Goal: Information Seeking & Learning: Learn about a topic

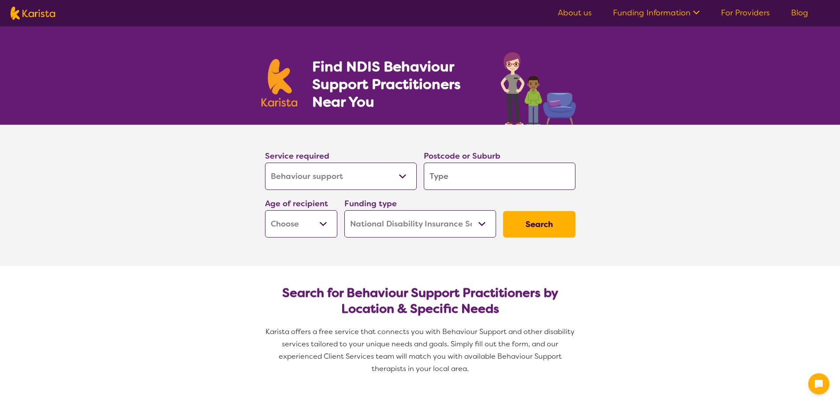
select select "Behaviour support"
select select "NDIS"
select select "Behaviour support"
select select "NDIS"
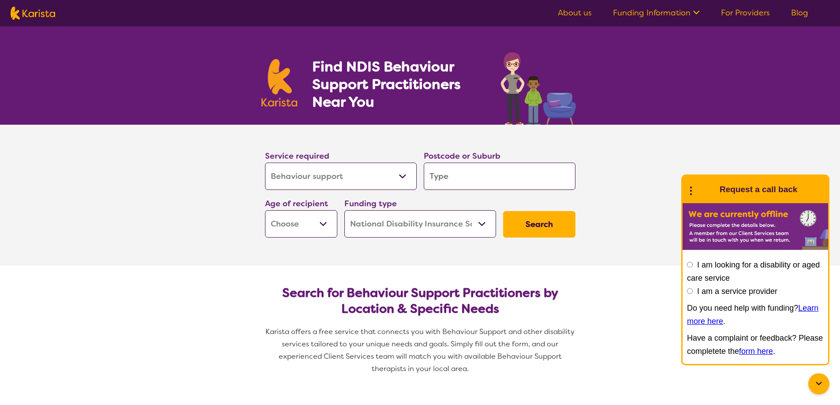
click at [441, 175] on input "search" at bounding box center [500, 176] width 152 height 27
type input "M"
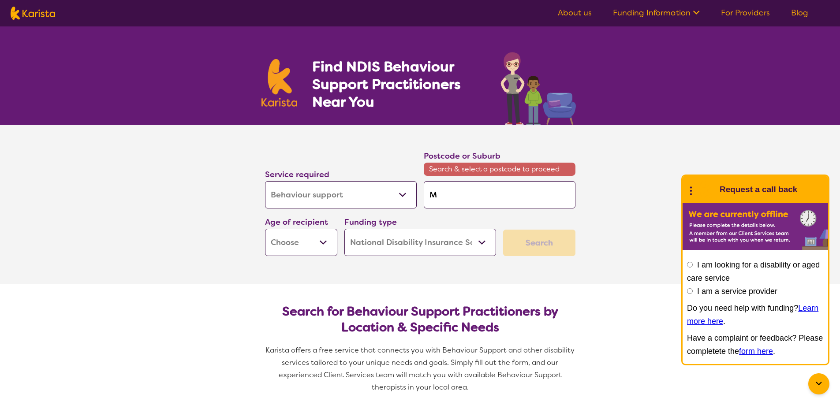
type input "Ma"
type input "Mai"
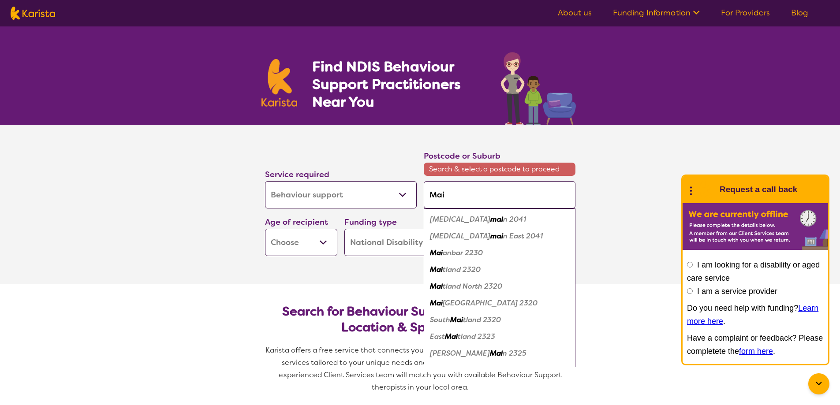
type input "Ma"
type input "M"
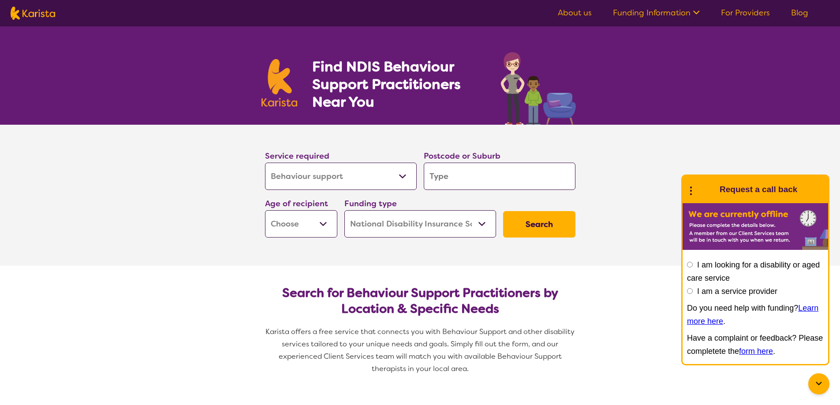
type input "t"
type input "th"
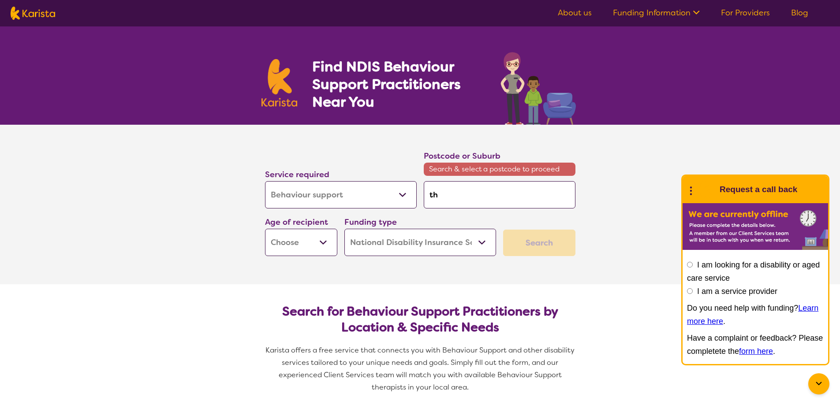
type input "tho"
type input "thor"
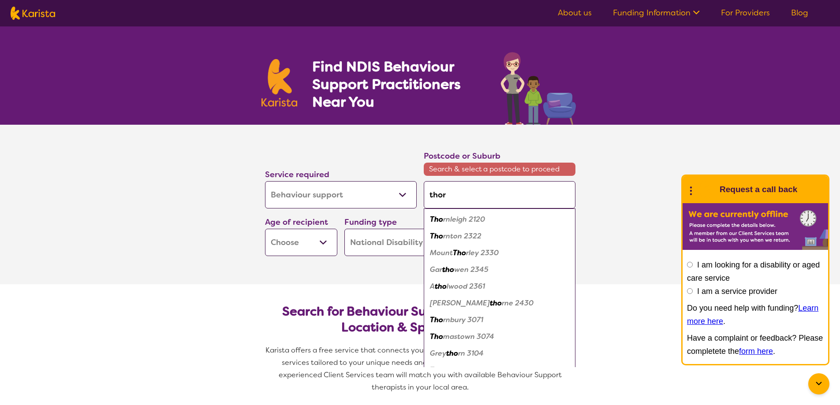
type input "thorn"
type input "thornt"
type input "thornto"
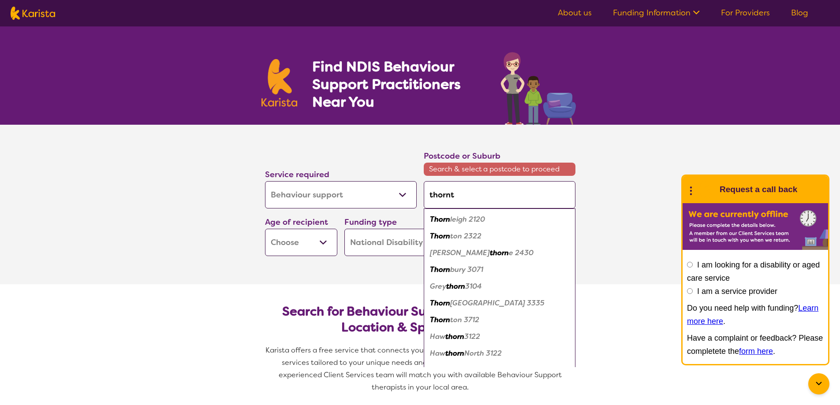
type input "thornto"
type input "[PERSON_NAME]"
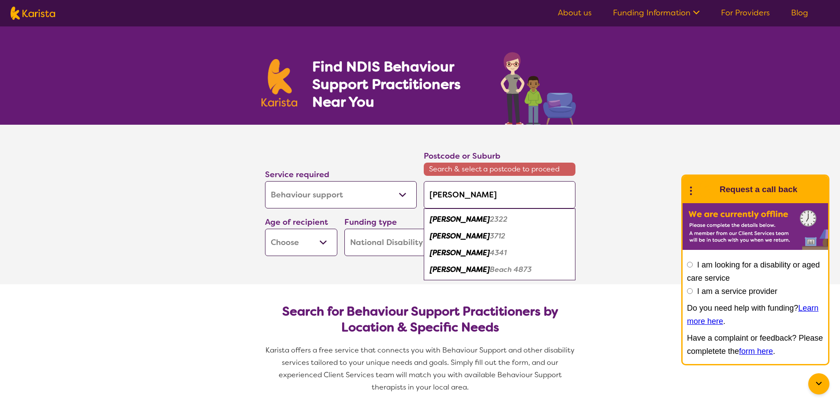
click at [483, 219] on div "[PERSON_NAME] 2322" at bounding box center [499, 219] width 143 height 17
type input "2322"
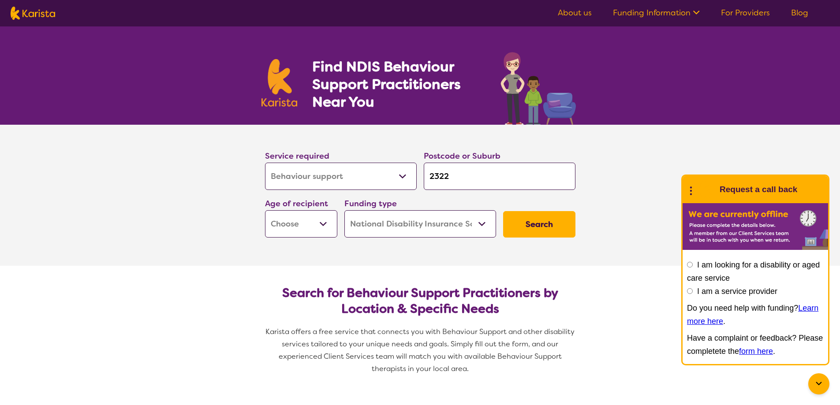
click at [316, 229] on select "Early Childhood - 0 to 9 Child - 10 to 11 Adolescent - 12 to 17 Adult - 18 to 6…" at bounding box center [301, 223] width 72 height 27
select select "EC"
click at [265, 210] on select "Early Childhood - 0 to 9 Child - 10 to 11 Adolescent - 12 to 17 Adult - 18 to 6…" at bounding box center [301, 223] width 72 height 27
select select "EC"
click at [480, 229] on select "Home Care Package (HCP) National Disability Insurance Scheme (NDIS) I don't know" at bounding box center [420, 223] width 152 height 27
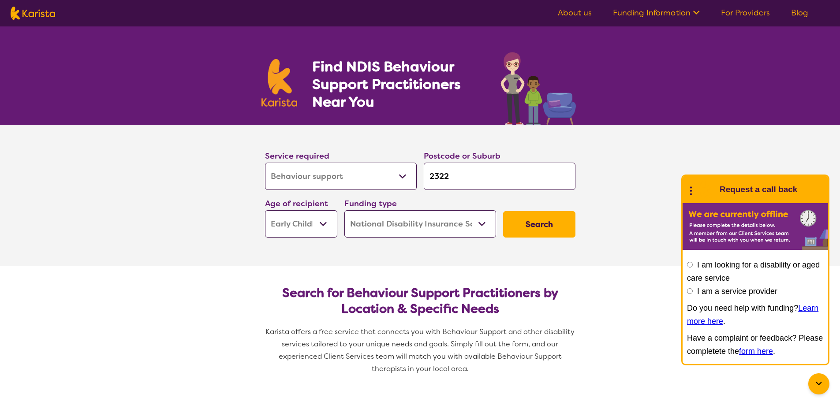
select select "i-don-t-know"
click at [344, 210] on select "Home Care Package (HCP) National Disability Insurance Scheme (NDIS) I don't know" at bounding box center [420, 223] width 152 height 27
select select "i-don-t-know"
click at [524, 225] on button "Search" at bounding box center [539, 224] width 72 height 26
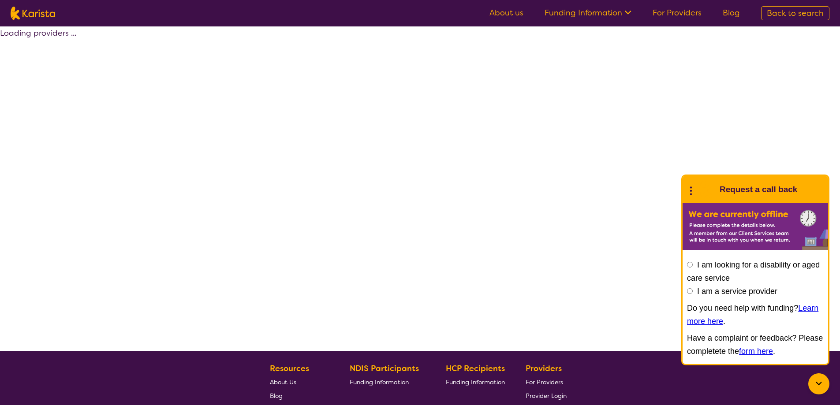
select select "Behaviour support"
select select "EC"
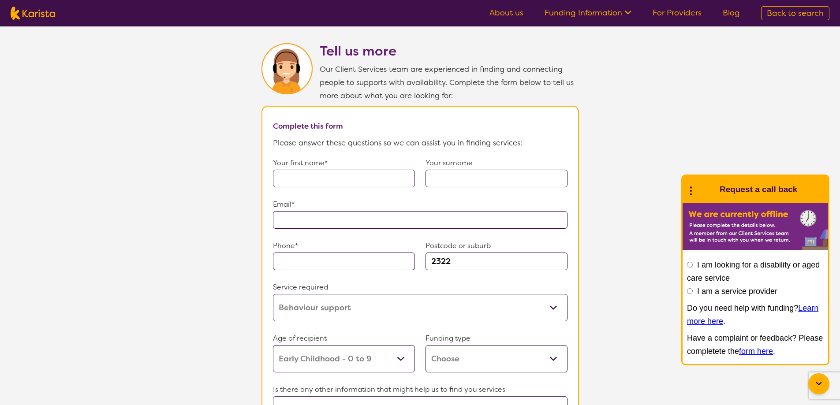
scroll to position [881, 0]
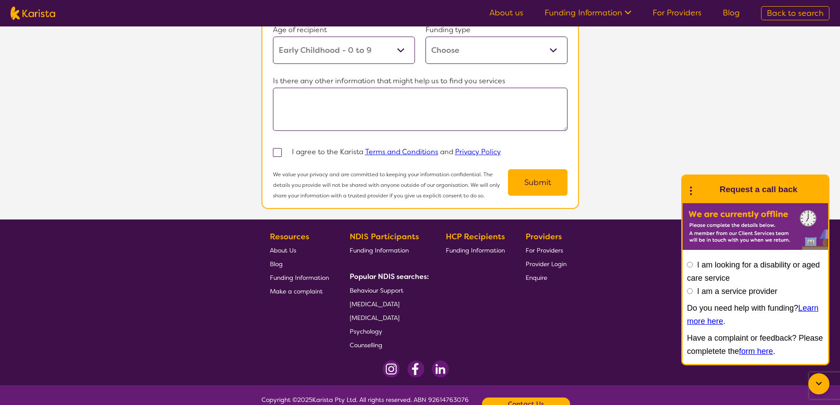
select select "Behaviour support"
select select "EC"
select select "NDIS"
select select "Behaviour support"
select select "EC"
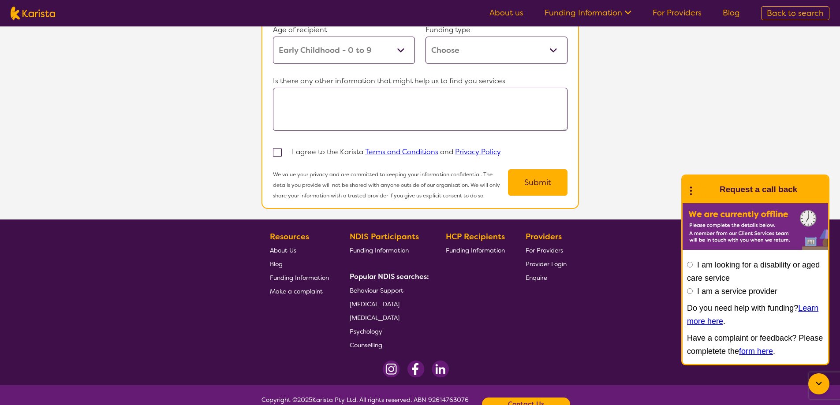
select select "NDIS"
